Goal: Transaction & Acquisition: Purchase product/service

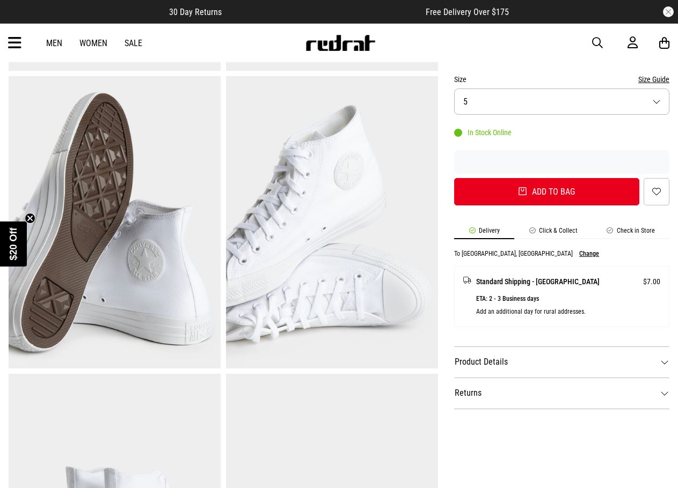
scroll to position [322, 0]
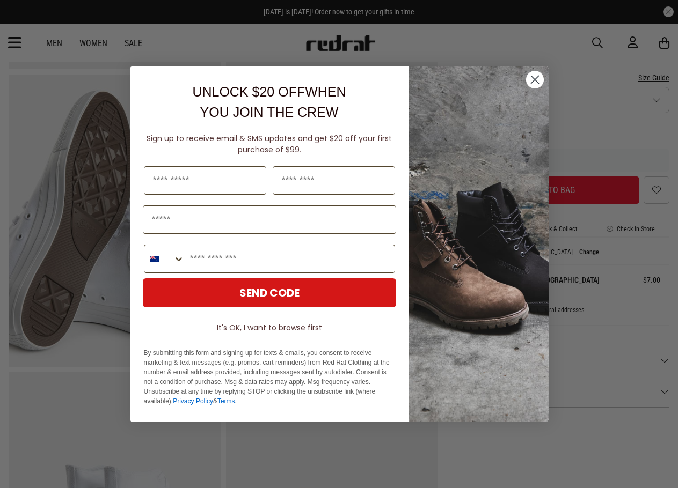
click at [534, 82] on circle "Close dialog" at bounding box center [534, 80] width 18 height 18
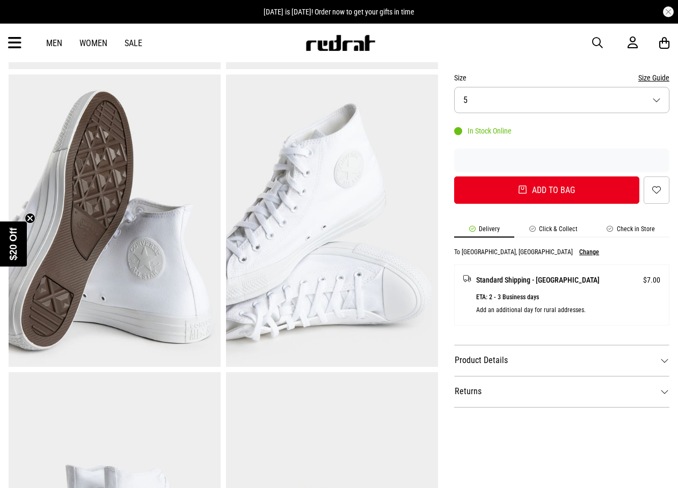
click at [528, 363] on dt "Product Details" at bounding box center [561, 360] width 215 height 31
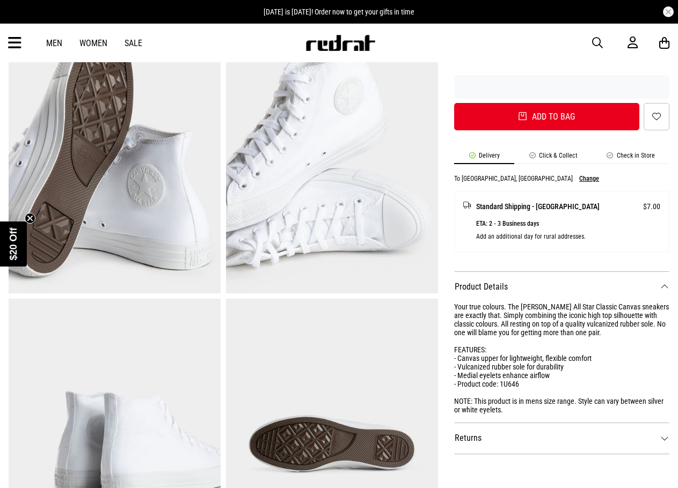
scroll to position [644, 0]
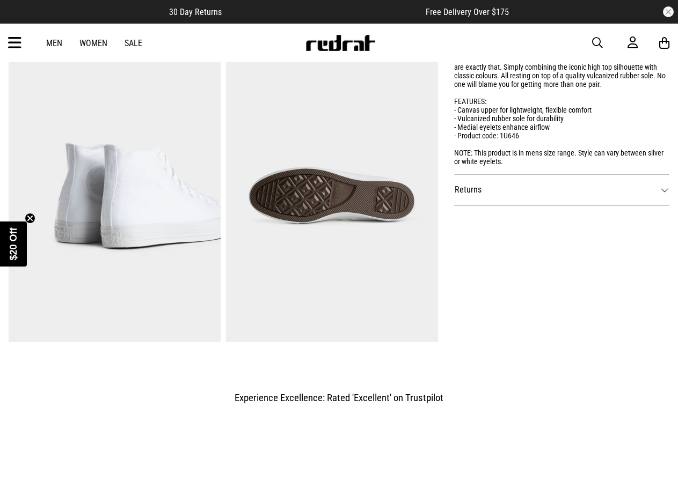
click at [528, 203] on dt "Returns" at bounding box center [561, 189] width 215 height 31
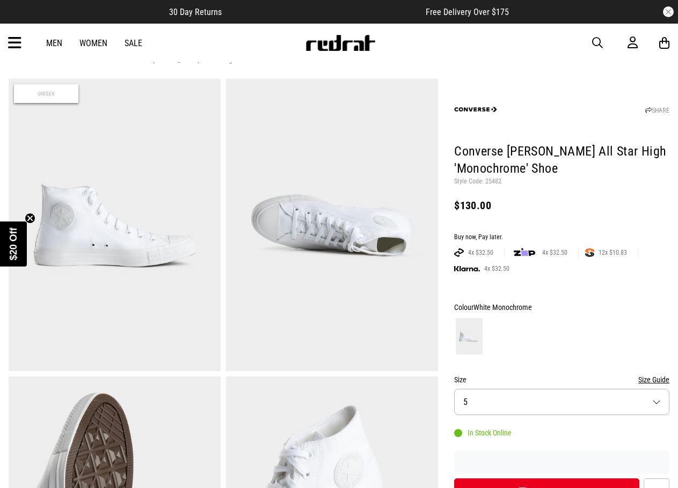
scroll to position [0, 0]
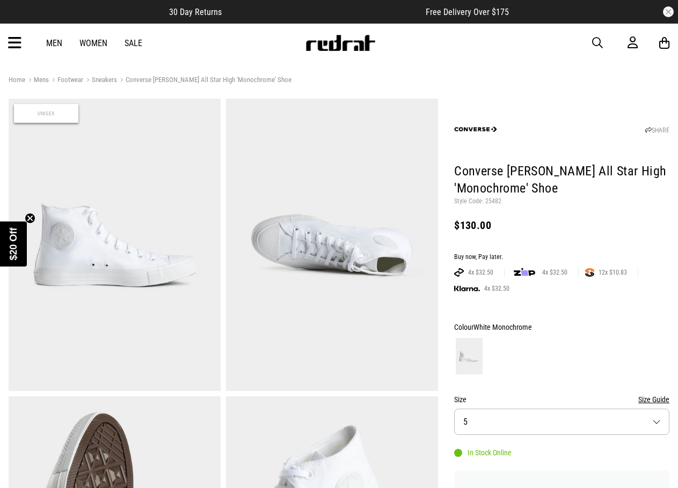
click at [62, 46] on div "Men Women Sale" at bounding box center [94, 43] width 113 height 10
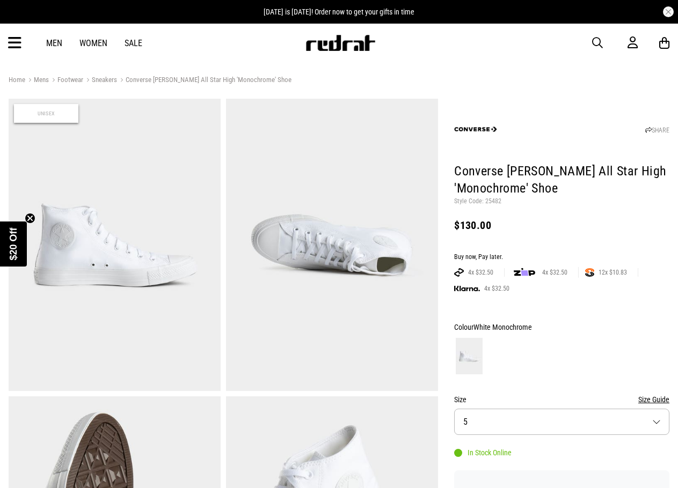
click at [62, 46] on link "Men" at bounding box center [54, 43] width 16 height 10
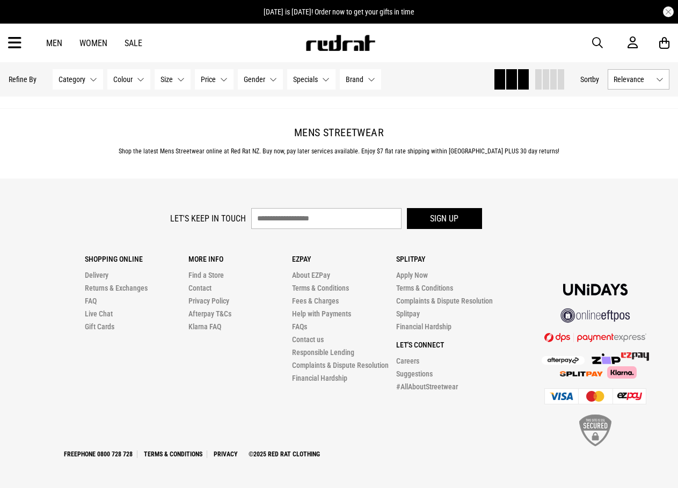
scroll to position [3222, 0]
